Goal: Transaction & Acquisition: Purchase product/service

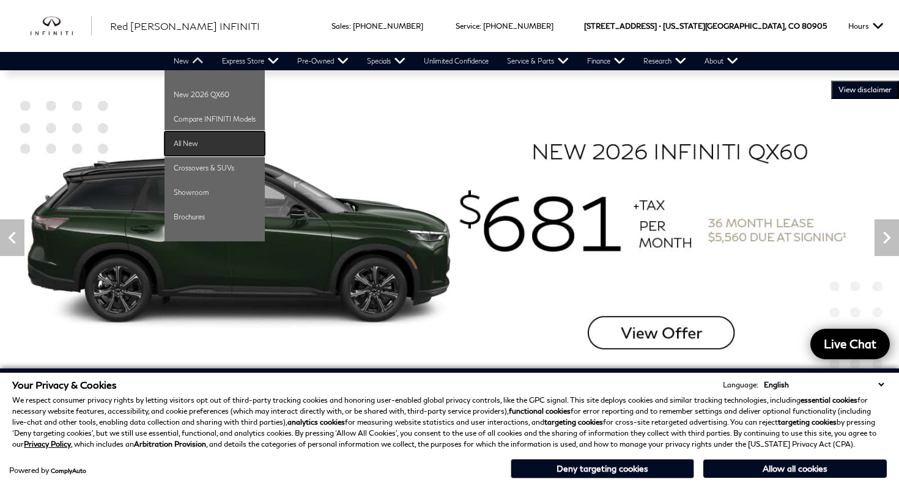
click at [190, 145] on link "All New" at bounding box center [214, 143] width 100 height 24
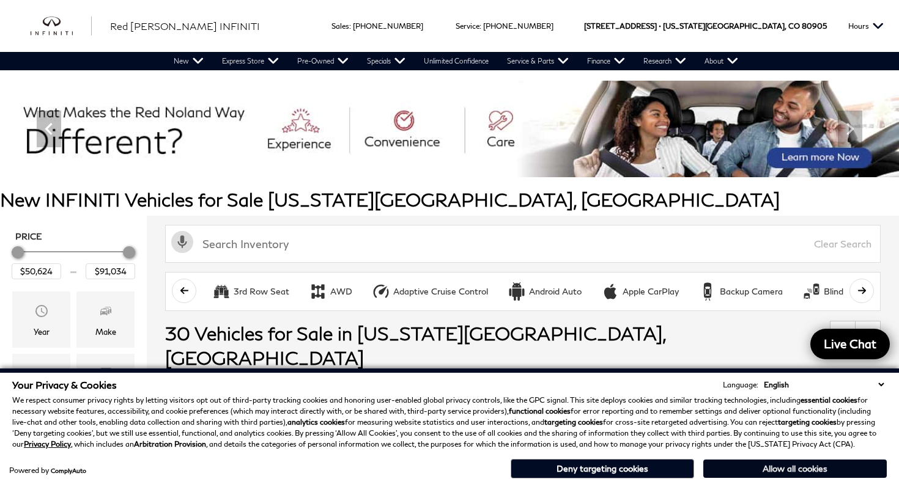
click at [735, 462] on button "Allow all cookies" at bounding box center [794, 469] width 183 height 18
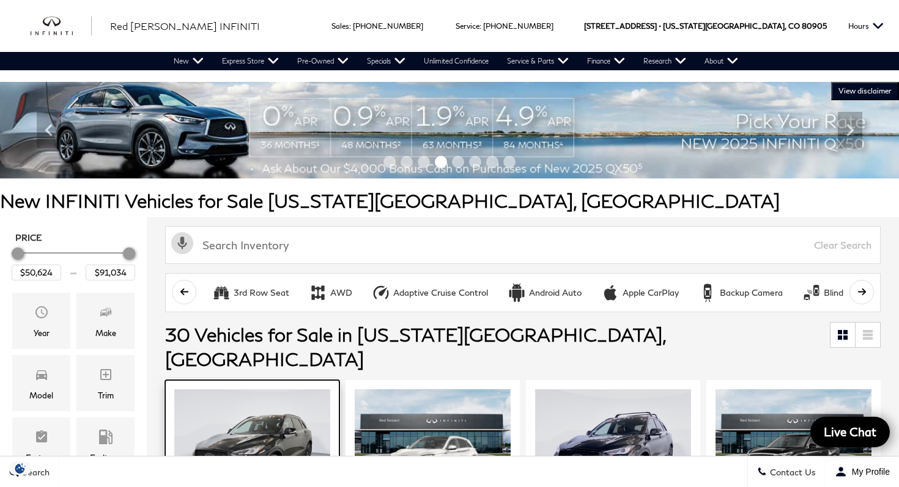
click at [240, 430] on img at bounding box center [252, 447] width 156 height 117
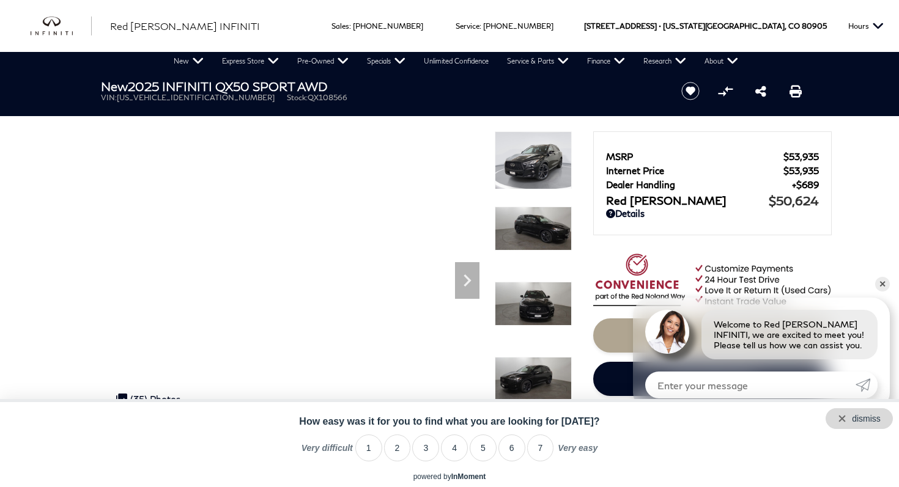
click at [880, 419] on div "dismiss" at bounding box center [858, 418] width 67 height 21
